Goal: Information Seeking & Learning: Learn about a topic

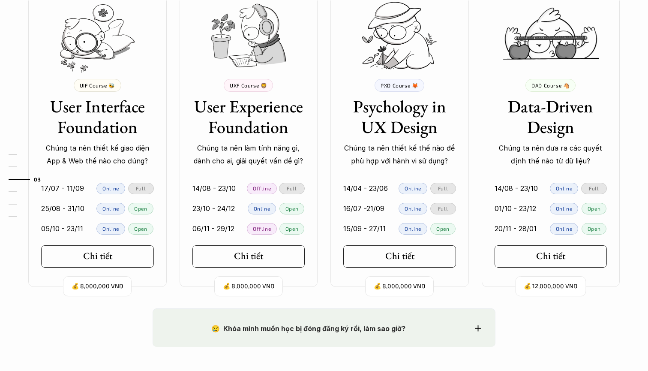
scroll to position [706, 0]
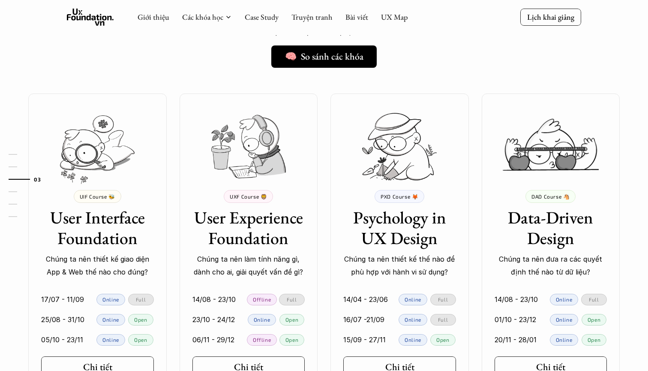
click at [77, 20] on use at bounding box center [90, 17] width 47 height 17
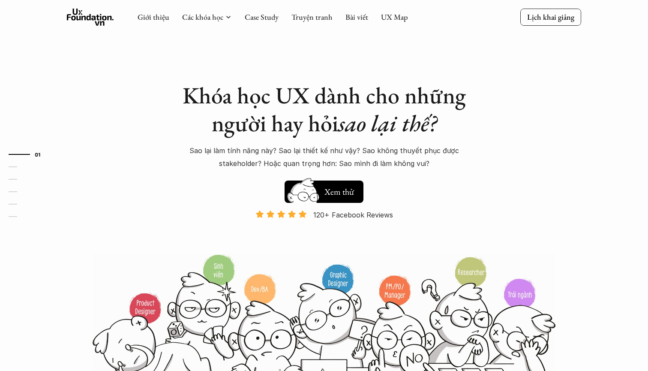
click at [102, 13] on icon at bounding box center [90, 17] width 47 height 17
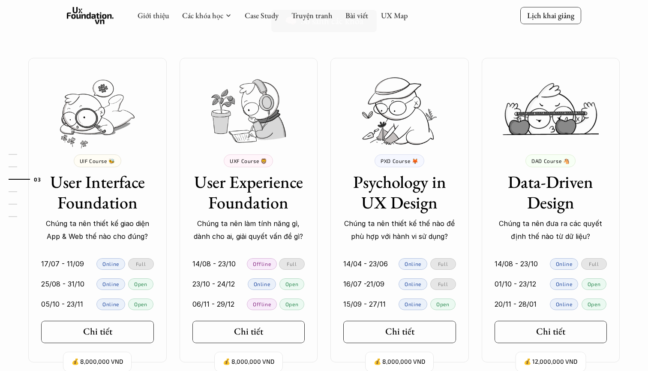
scroll to position [838, 0]
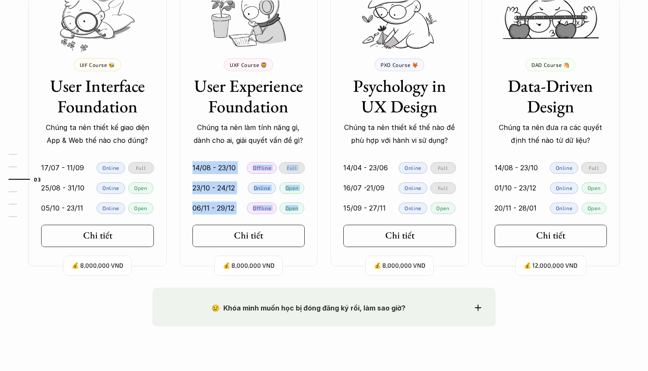
drag, startPoint x: 190, startPoint y: 164, endPoint x: 313, endPoint y: 203, distance: 129.0
click at [313, 203] on div "14/08 - 23/10 Offline Full 23/10 - 24/12 Online Open 06/11 - 29/12 Offline Open" at bounding box center [248, 185] width 138 height 65
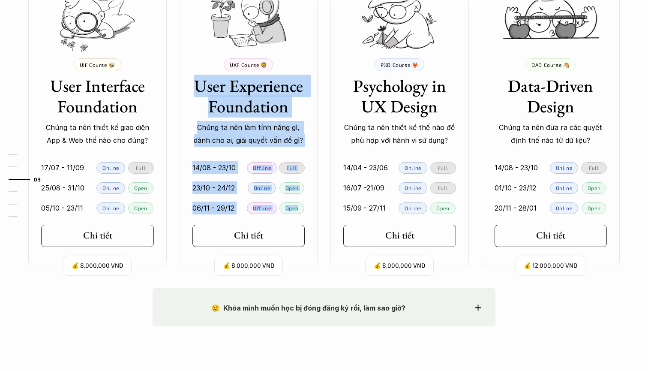
drag, startPoint x: 186, startPoint y: 86, endPoint x: 301, endPoint y: 211, distance: 170.4
click at [301, 211] on div "💰 8,000,000 VND UXF Course 🦁 User Experience Foundation Chúng ta nên làm tính n…" at bounding box center [248, 114] width 138 height 304
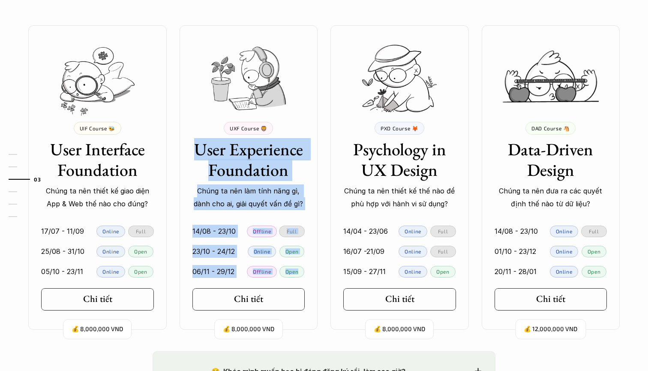
scroll to position [855, 0]
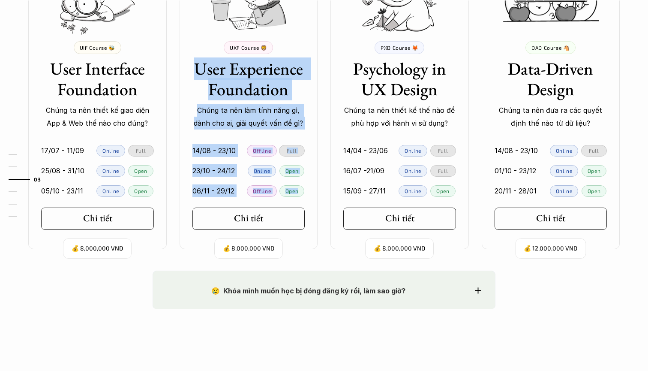
click at [263, 123] on p "Chúng ta nên làm tính năng gì, dành cho ai, giải quyết vấn đề gì?" at bounding box center [248, 117] width 113 height 26
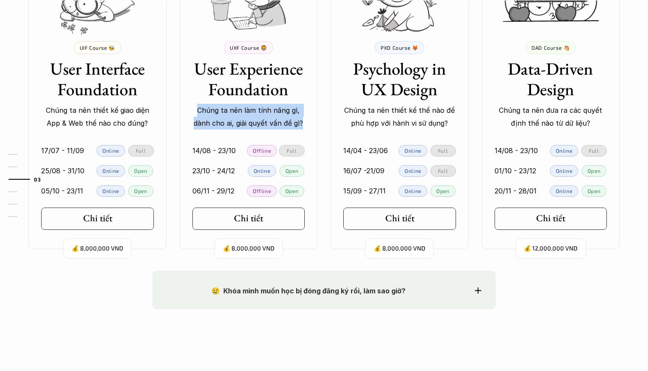
drag, startPoint x: 199, startPoint y: 106, endPoint x: 303, endPoint y: 123, distance: 105.0
click at [303, 123] on p "Chúng ta nên làm tính năng gì, dành cho ai, giải quyết vấn đề gì?" at bounding box center [248, 117] width 113 height 26
drag, startPoint x: 303, startPoint y: 123, endPoint x: 183, endPoint y: 106, distance: 121.2
click at [183, 106] on div "UXF Course 🦁 User Experience Foundation Chúng ta nên làm tính năng gì, dành cho…" at bounding box center [248, 85] width 138 height 89
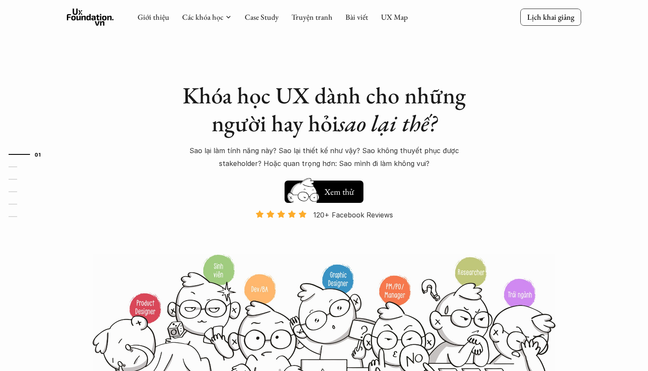
scroll to position [0, 0]
